Goal: Navigation & Orientation: Go to known website

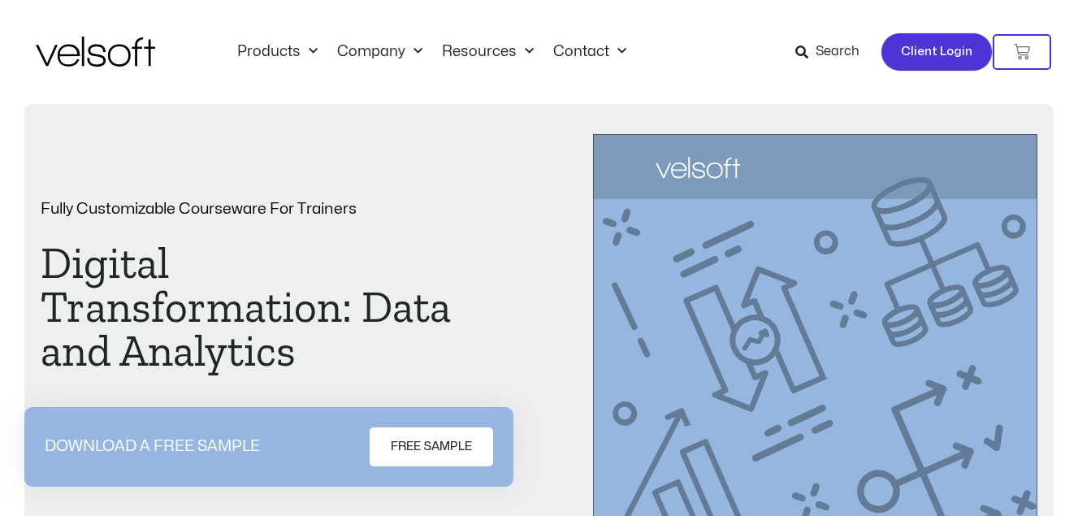
click at [946, 67] on link "Client Login" at bounding box center [937, 51] width 112 height 39
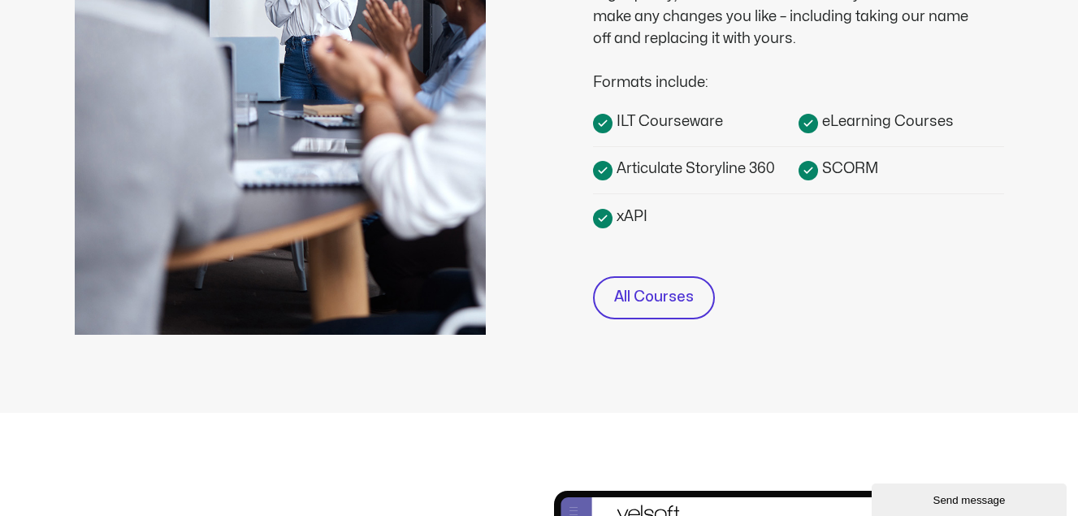
scroll to position [614, 0]
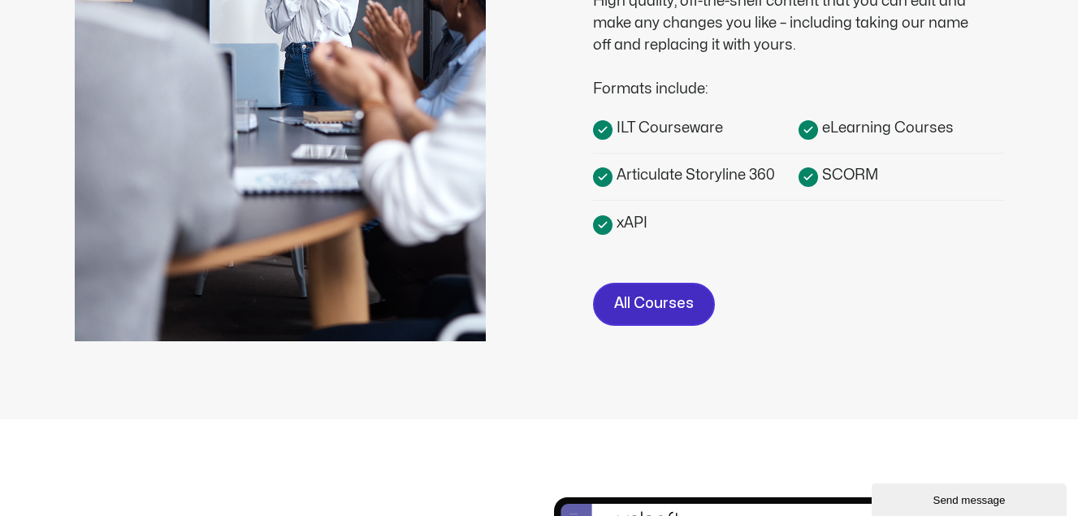
click at [637, 314] on span "All Courses" at bounding box center [654, 304] width 80 height 24
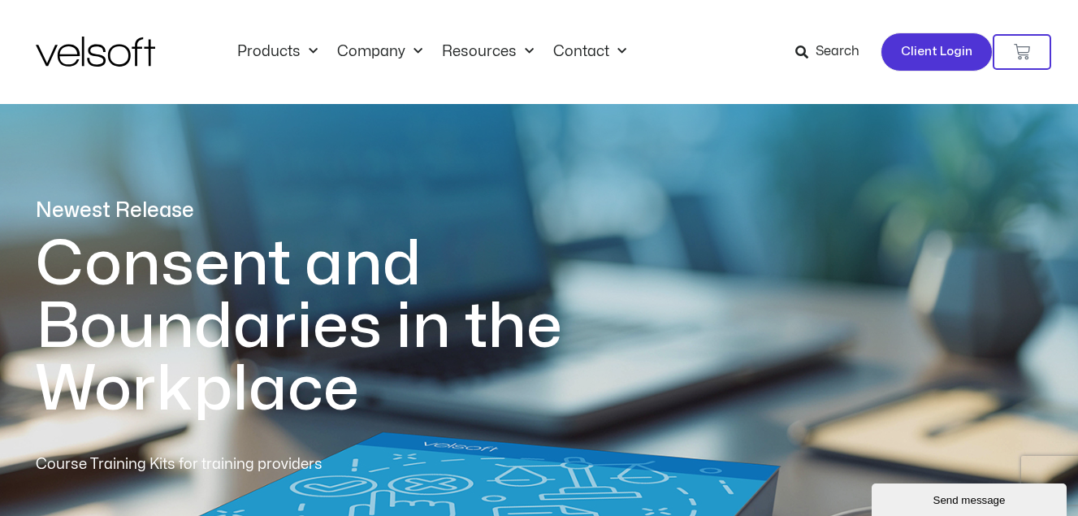
click at [939, 51] on span "Client Login" at bounding box center [936, 51] width 71 height 21
